Goal: Book appointment/travel/reservation

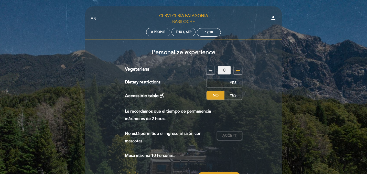
click at [214, 82] on label "No" at bounding box center [216, 83] width 18 height 8
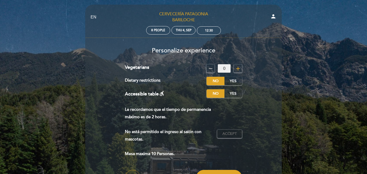
scroll to position [61, 0]
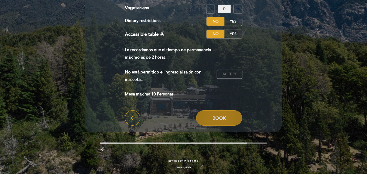
click at [218, 114] on button "Book" at bounding box center [219, 117] width 46 height 15
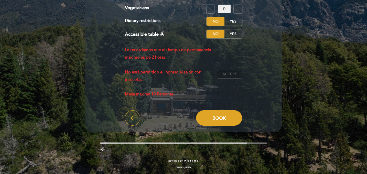
click at [229, 76] on span "Accept" at bounding box center [230, 74] width 14 height 5
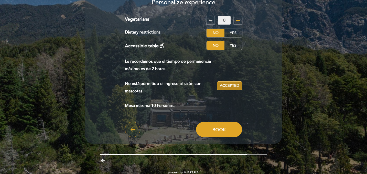
scroll to position [50, 0]
click at [197, 64] on p "Le recordamos que el tiempo de permanencia máximo es de 2 horas. No está permit…" at bounding box center [169, 84] width 88 height 52
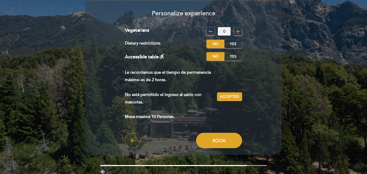
scroll to position [35, 0]
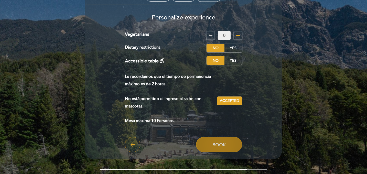
click at [217, 149] on button "Book" at bounding box center [219, 144] width 46 height 15
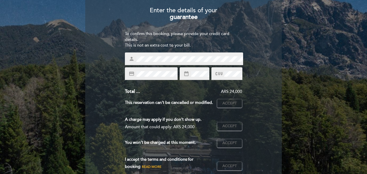
scroll to position [43, 0]
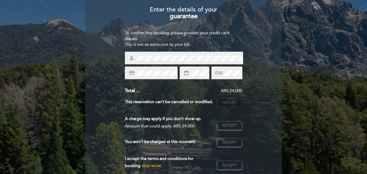
click at [225, 103] on span "Accept" at bounding box center [230, 102] width 14 height 5
click at [229, 127] on span "Accept" at bounding box center [230, 125] width 14 height 5
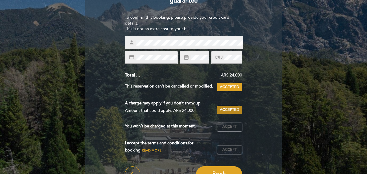
scroll to position [59, 0]
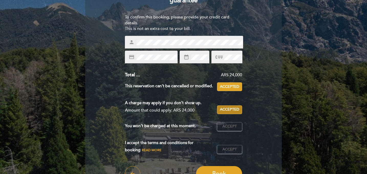
click at [229, 127] on span "Accept" at bounding box center [230, 126] width 14 height 5
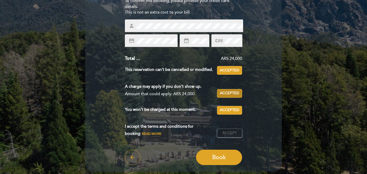
scroll to position [77, 0]
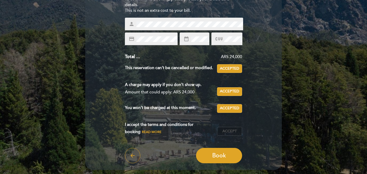
click at [230, 131] on span "Accept" at bounding box center [230, 131] width 14 height 5
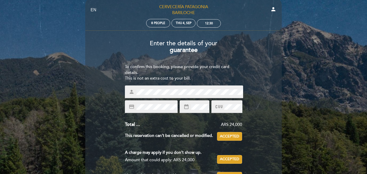
scroll to position [0, 0]
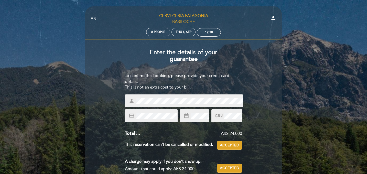
click at [142, 112] on div "credit_card" at bounding box center [151, 115] width 53 height 13
click at [227, 112] on div at bounding box center [226, 115] width 31 height 13
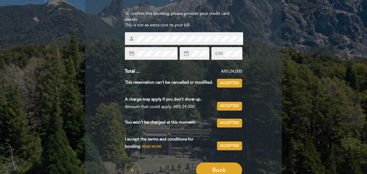
scroll to position [93, 0]
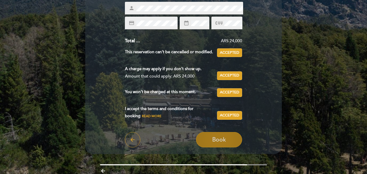
click at [218, 138] on span "Book" at bounding box center [219, 139] width 14 height 7
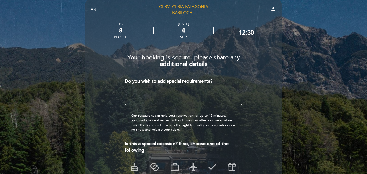
scroll to position [8, 0]
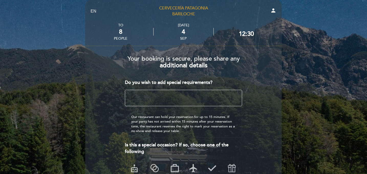
click at [156, 99] on textarea at bounding box center [184, 98] width 118 height 16
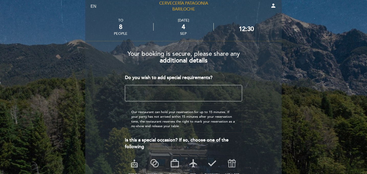
scroll to position [15, 0]
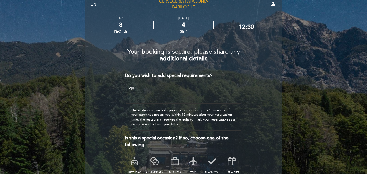
type textarea "q"
type textarea "s"
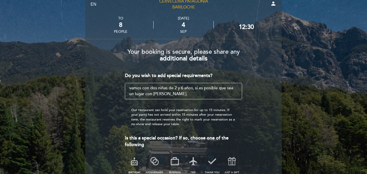
drag, startPoint x: 196, startPoint y: 89, endPoint x: 236, endPoint y: 97, distance: 41.1
click at [236, 97] on textarea at bounding box center [184, 91] width 118 height 16
click at [196, 88] on textarea at bounding box center [184, 91] width 118 height 16
click at [188, 94] on textarea at bounding box center [184, 91] width 118 height 16
type textarea "vamos con dos niñas de 2 y 6 años, si es posible que sea un lugar con"
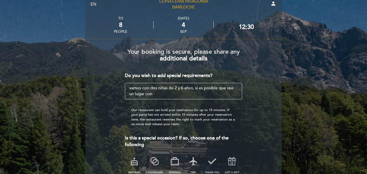
drag, startPoint x: 199, startPoint y: 94, endPoint x: 172, endPoint y: 78, distance: 31.6
click at [172, 78] on div "Do you wish to add special requirements? ¿Tienes un código promocional? local_o…" at bounding box center [184, 123] width 118 height 103
click at [115, 109] on form "Your booking is secure, please share any additional details Do you wish to add …" at bounding box center [183, 122] width 189 height 154
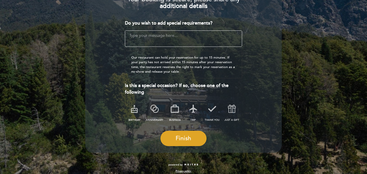
scroll to position [68, 0]
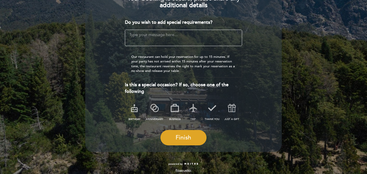
click at [191, 110] on icon at bounding box center [193, 107] width 13 height 13
click at [194, 136] on button "Finish" at bounding box center [184, 137] width 46 height 15
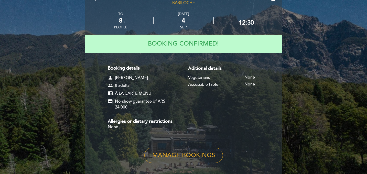
scroll to position [20, 0]
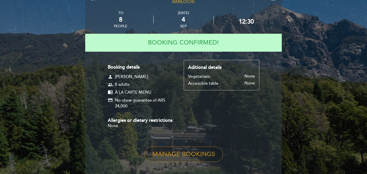
click at [194, 153] on button "Manage Bookings" at bounding box center [183, 154] width 79 height 15
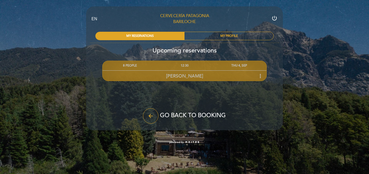
click at [209, 76] on div "[PERSON_NAME] more_vert" at bounding box center [184, 75] width 164 height 11
